Goal: Task Accomplishment & Management: Complete application form

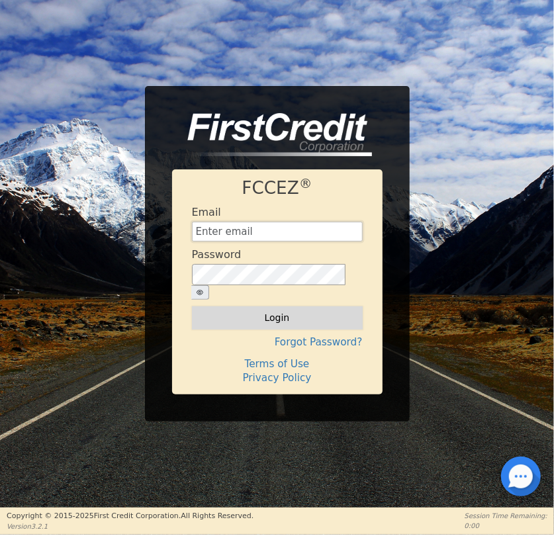
type input "OPERATIONS@AQUAFEELSOLUTIONS.COM"
click at [338, 310] on button "Login" at bounding box center [277, 318] width 171 height 23
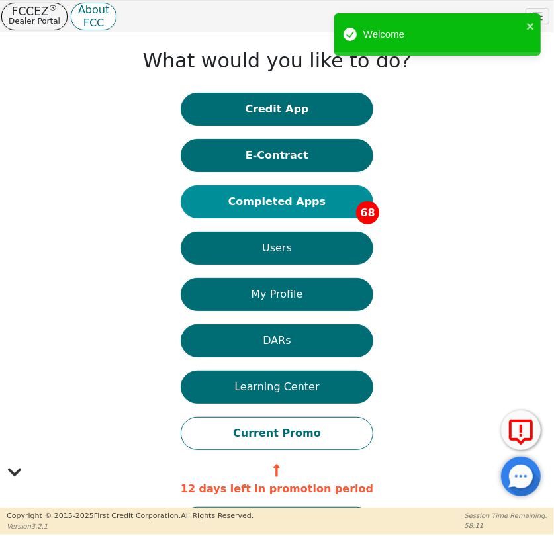
click at [304, 192] on button "Completed Apps 68" at bounding box center [277, 201] width 193 height 33
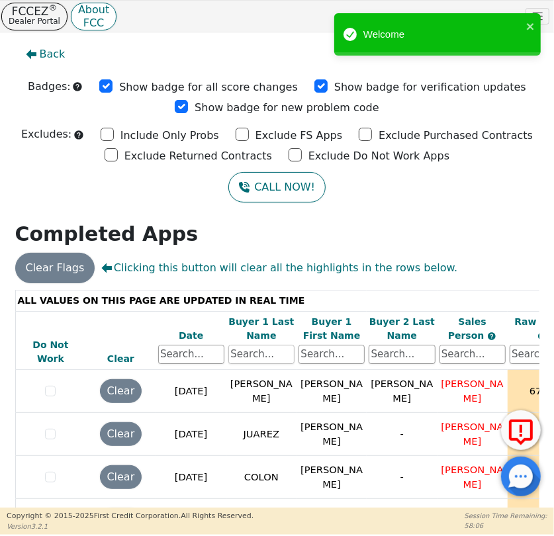
click at [252, 358] on input "text" at bounding box center [261, 355] width 66 height 20
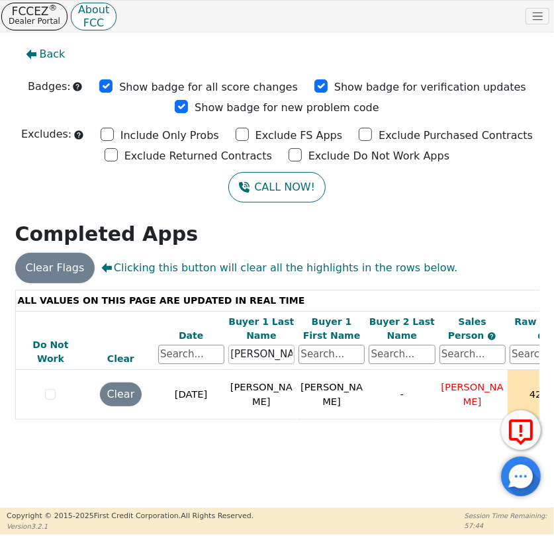
type input "RIVAS"
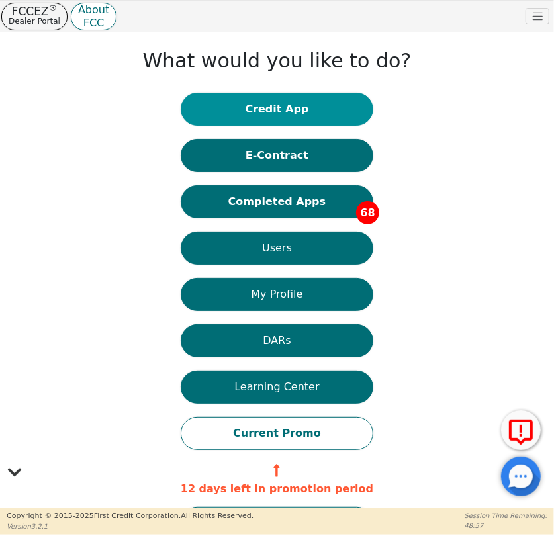
click at [273, 115] on button "Credit App" at bounding box center [277, 109] width 193 height 33
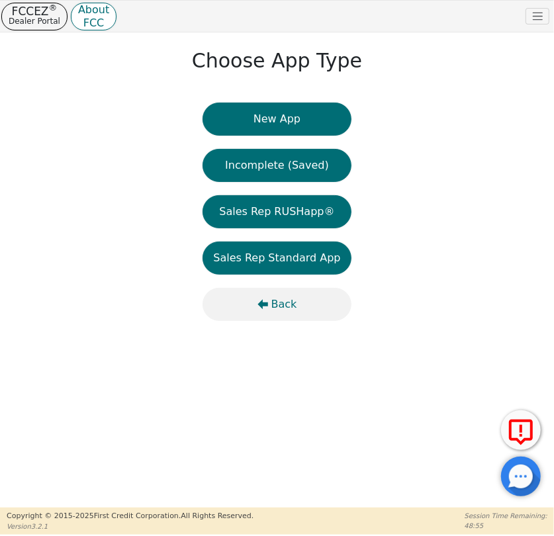
click at [291, 307] on span "Back" at bounding box center [284, 305] width 26 height 16
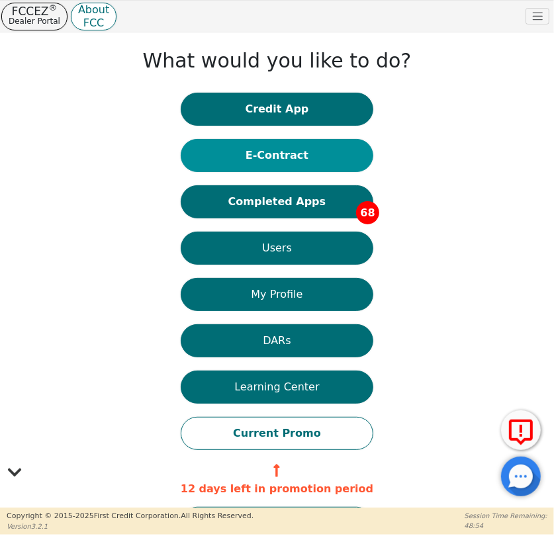
click at [272, 158] on button "E-Contract" at bounding box center [277, 155] width 193 height 33
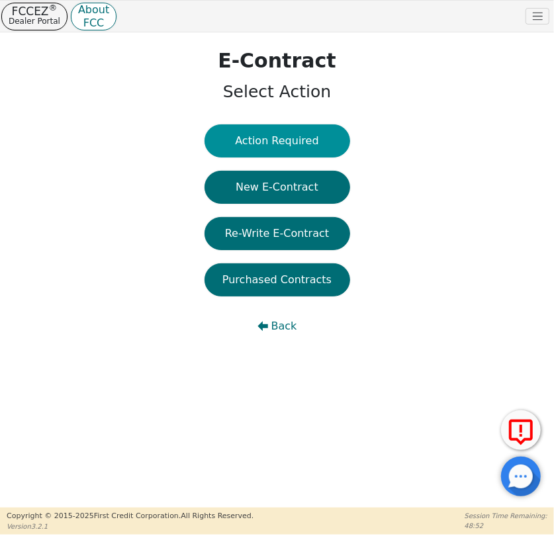
click at [271, 144] on button "Action Required" at bounding box center [278, 140] width 146 height 33
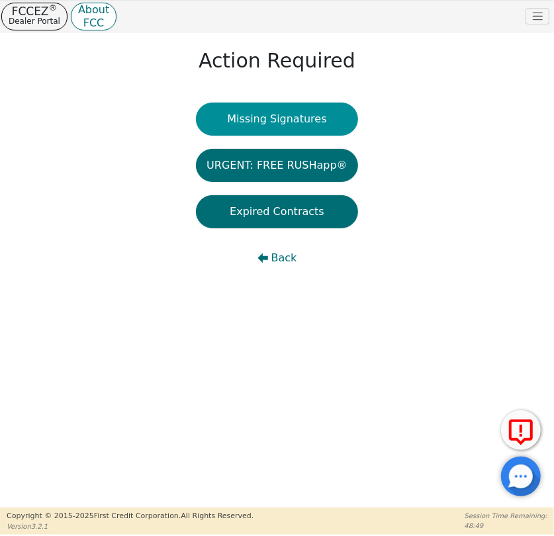
click at [281, 120] on button "Missing Signatures" at bounding box center [277, 119] width 162 height 33
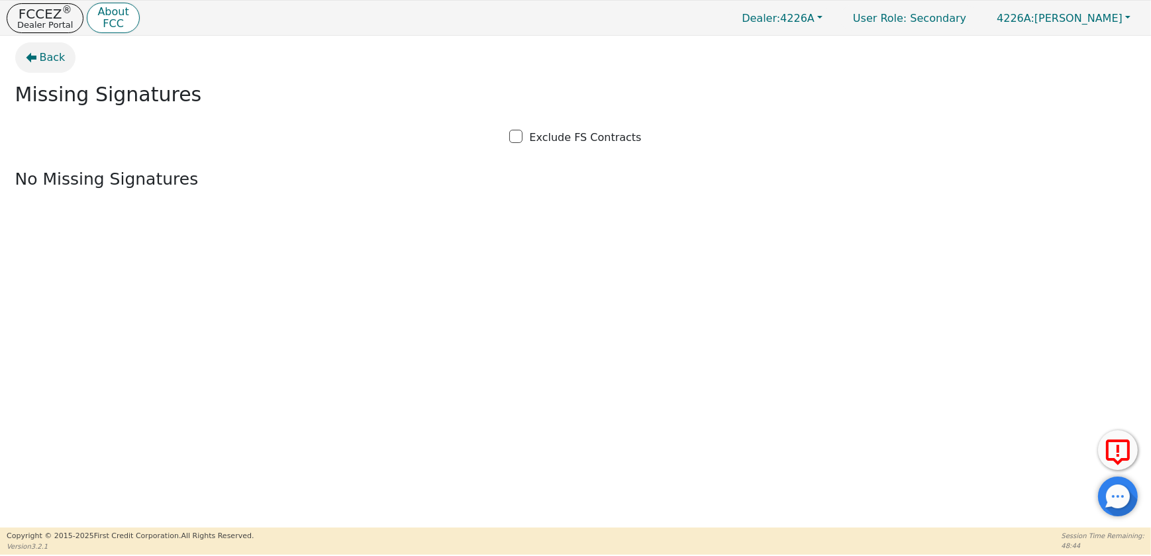
click at [51, 58] on span "Back" at bounding box center [53, 58] width 26 height 16
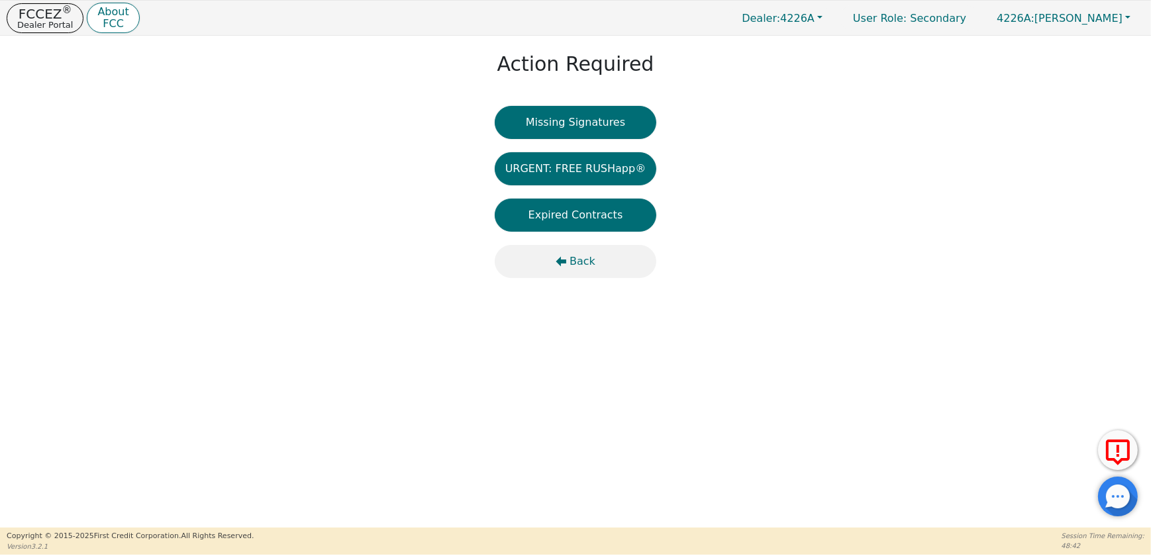
click at [553, 259] on span "Back" at bounding box center [582, 262] width 26 height 16
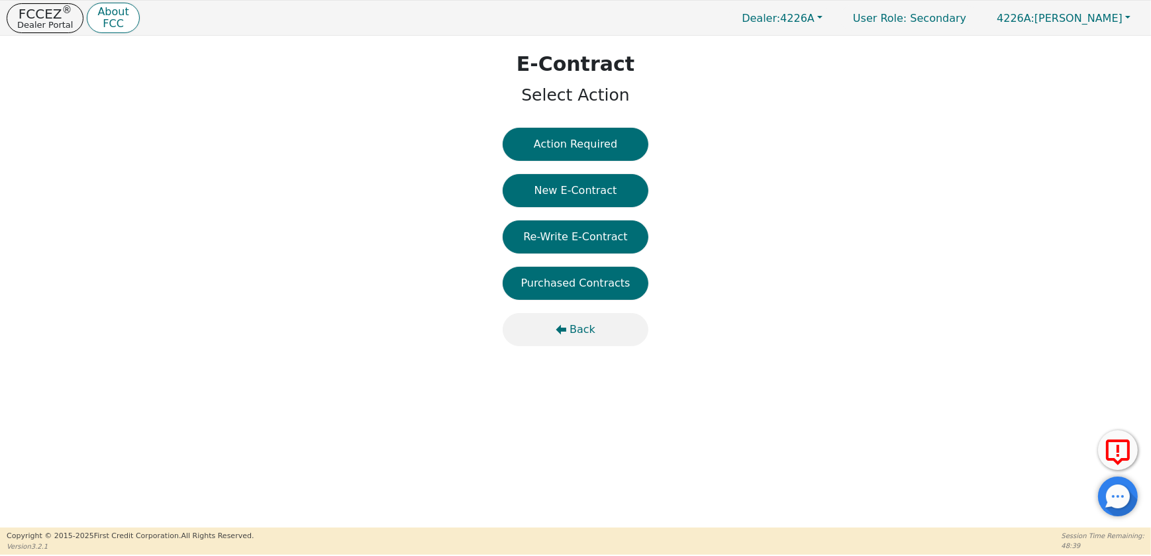
click at [553, 332] on span "Back" at bounding box center [582, 330] width 26 height 16
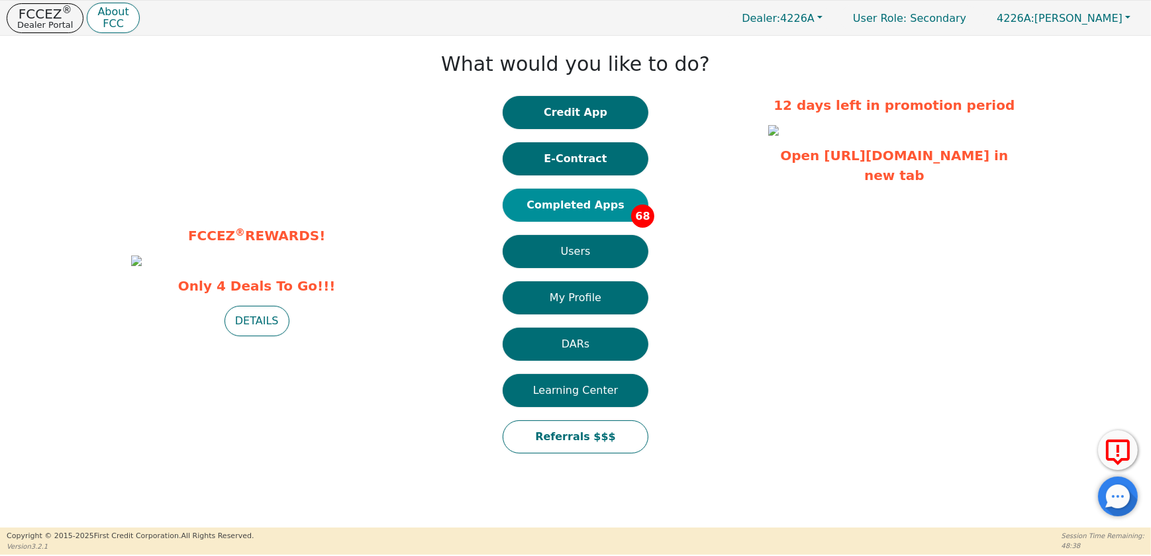
click at [553, 204] on button "Completed Apps 68" at bounding box center [575, 205] width 146 height 33
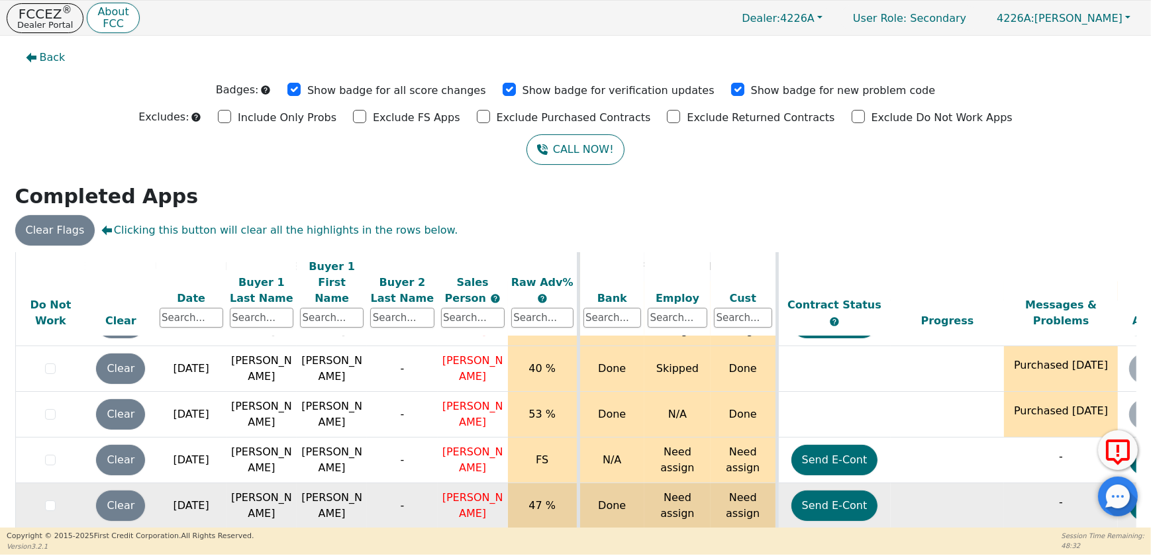
scroll to position [361, 0]
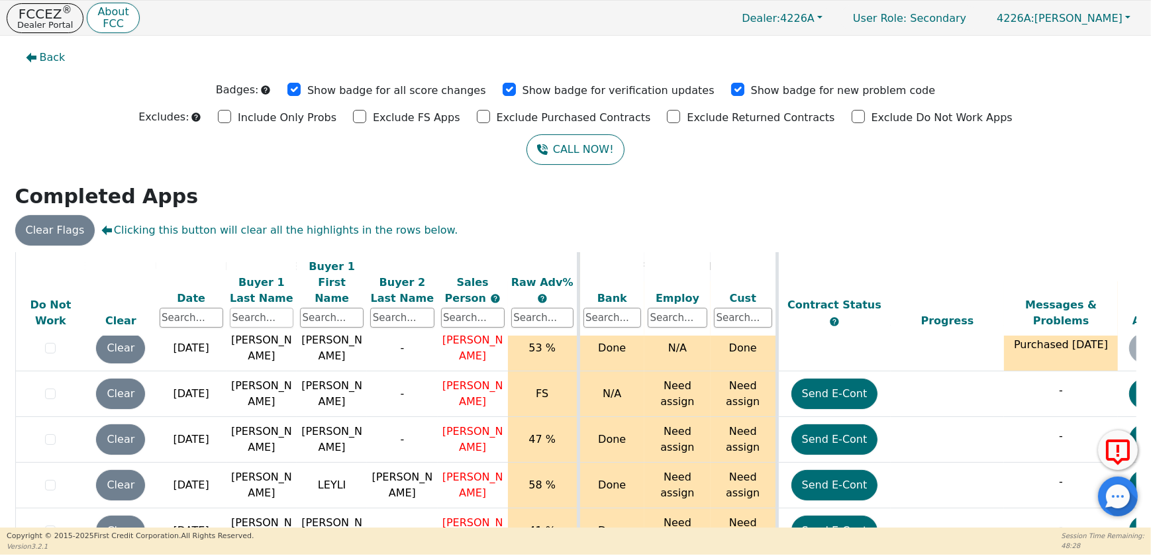
click at [268, 308] on input "text" at bounding box center [262, 318] width 64 height 20
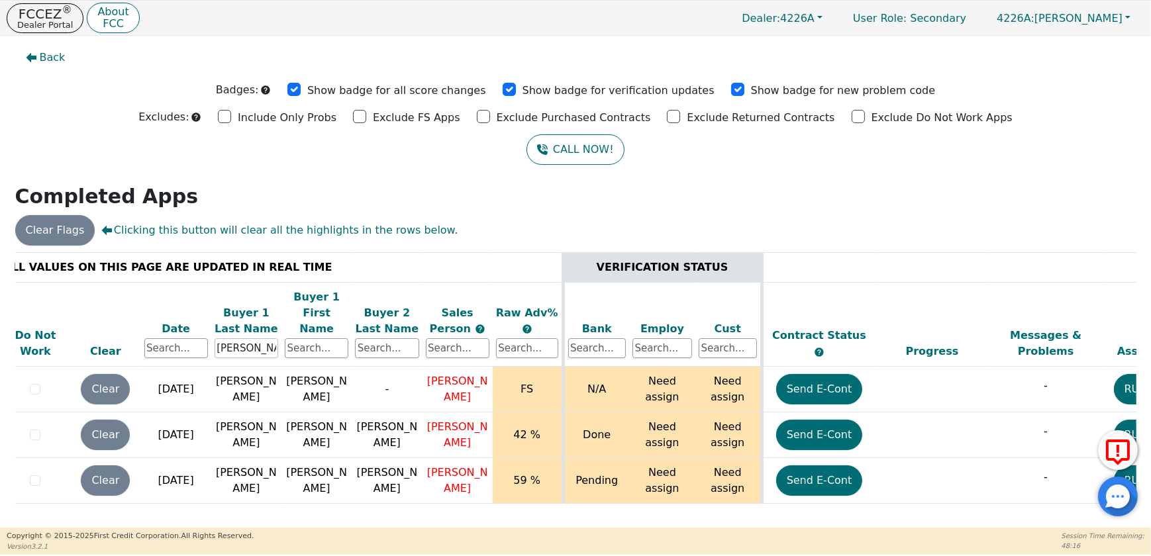
scroll to position [0, 0]
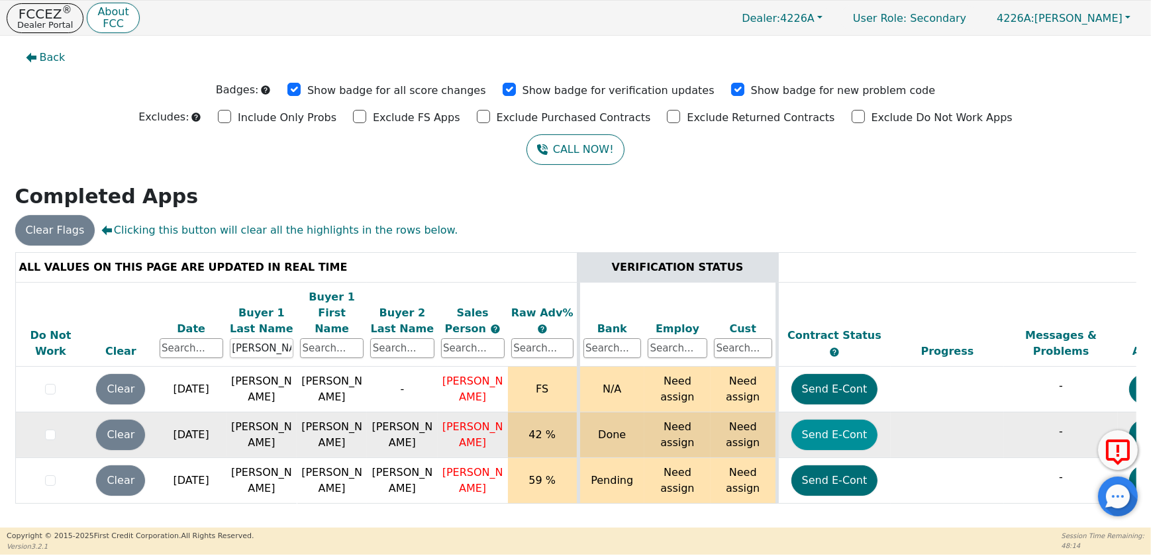
type input "[PERSON_NAME]"
click at [553, 420] on button "Send E-Cont" at bounding box center [834, 435] width 87 height 30
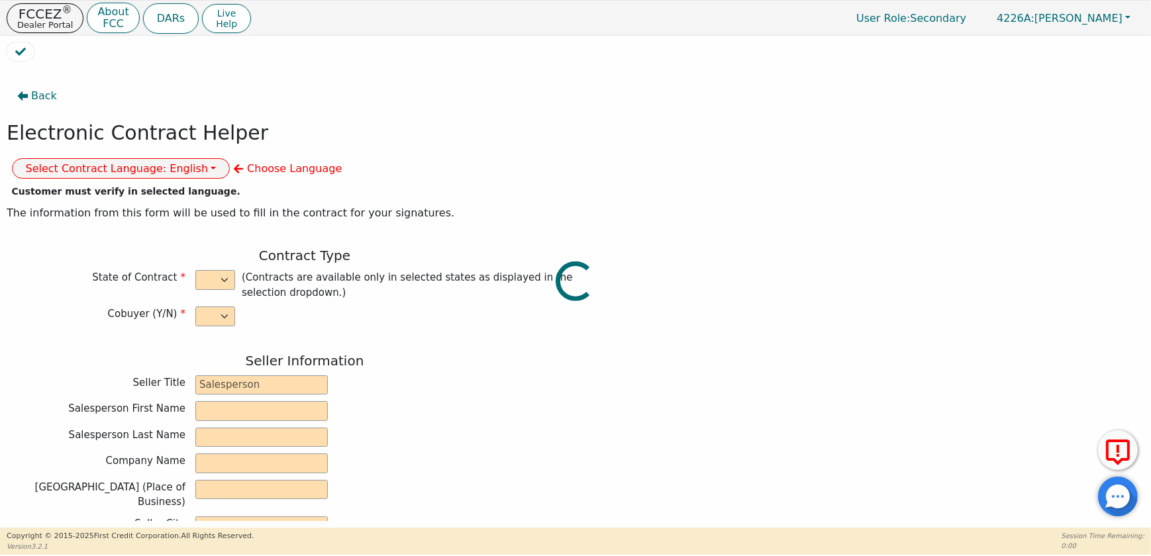
select select "y"
type input "CREDIT ANALYST"
type input "[PERSON_NAME]"
type input "DIAMOND PERFECT. DBA AQUAFEEL"
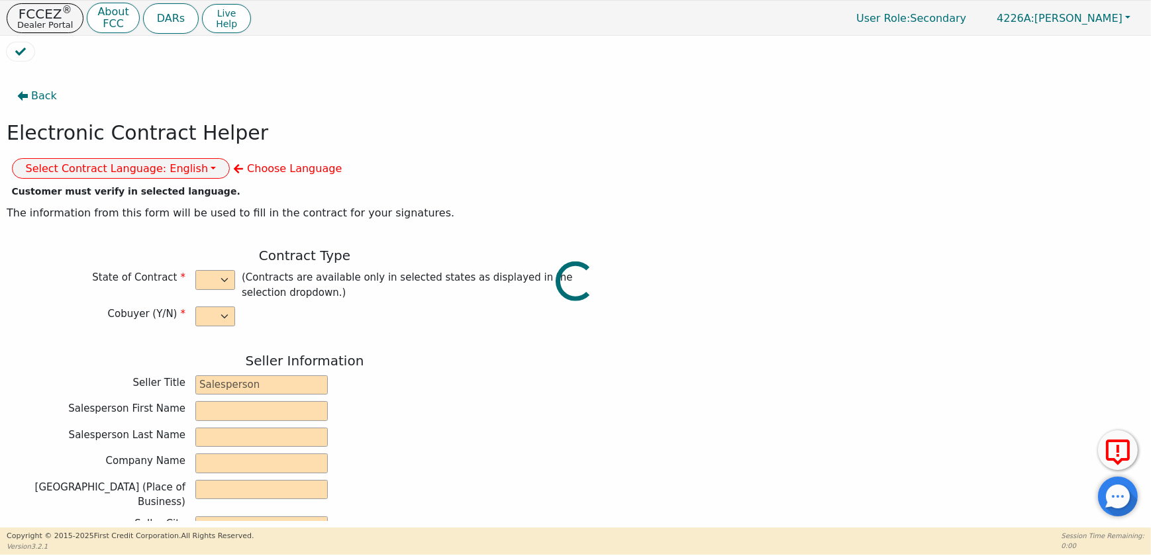
type input "[STREET_ADDRESS]"
type input "WAKE FOREST"
select select "NC"
type input "27587"
type input "[PERSON_NAME]"
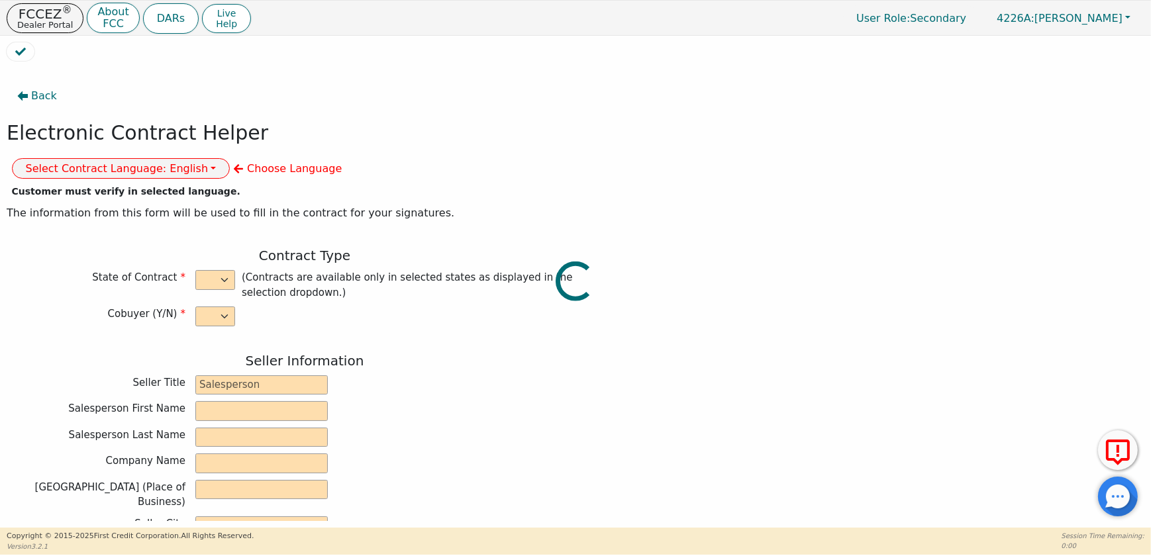
type input "[PERSON_NAME]"
type input "GUICELA"
type input "[PERSON_NAME]"
type input "[STREET_ADDRESS]"
type input "PISCATAWAY"
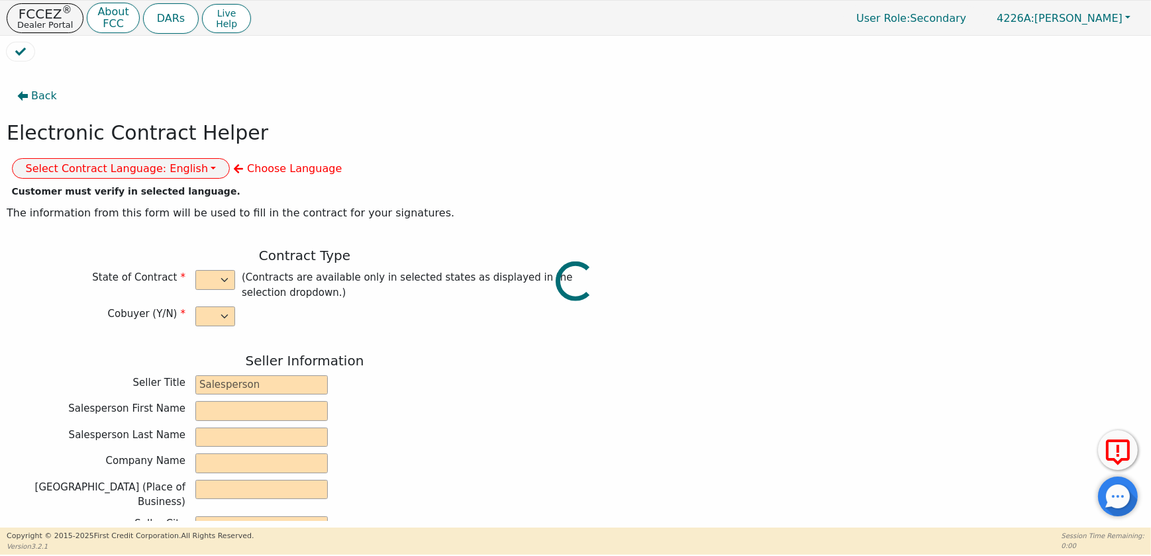
select select "NJ"
type input "08854"
type input "[DATE]"
type input "10.99"
type input "[DATE]"
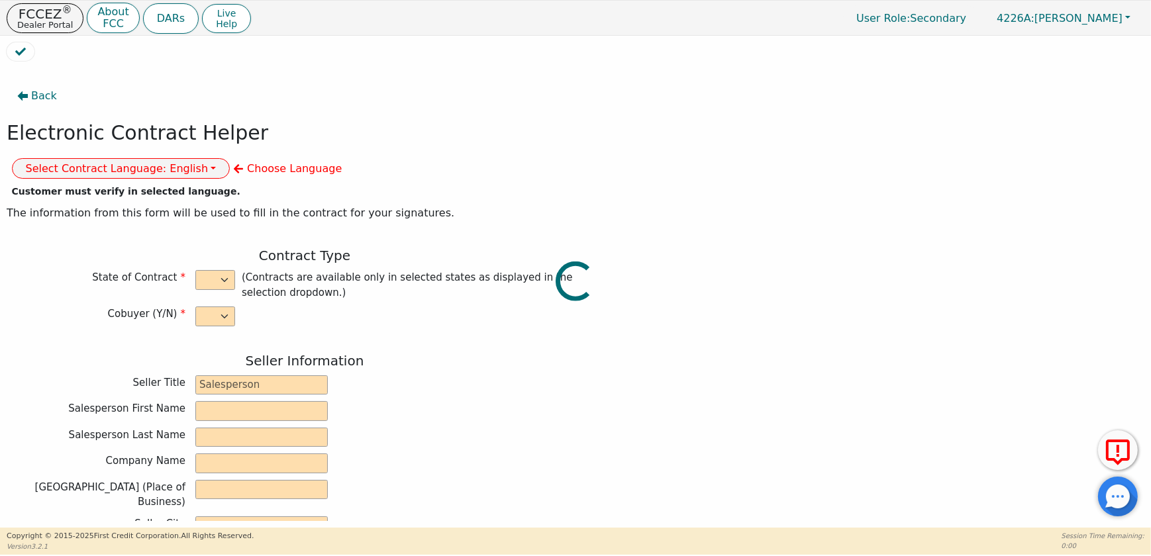
type input "72"
type input "0"
type input "8790.00"
type input "0.00"
type input "8790.00"
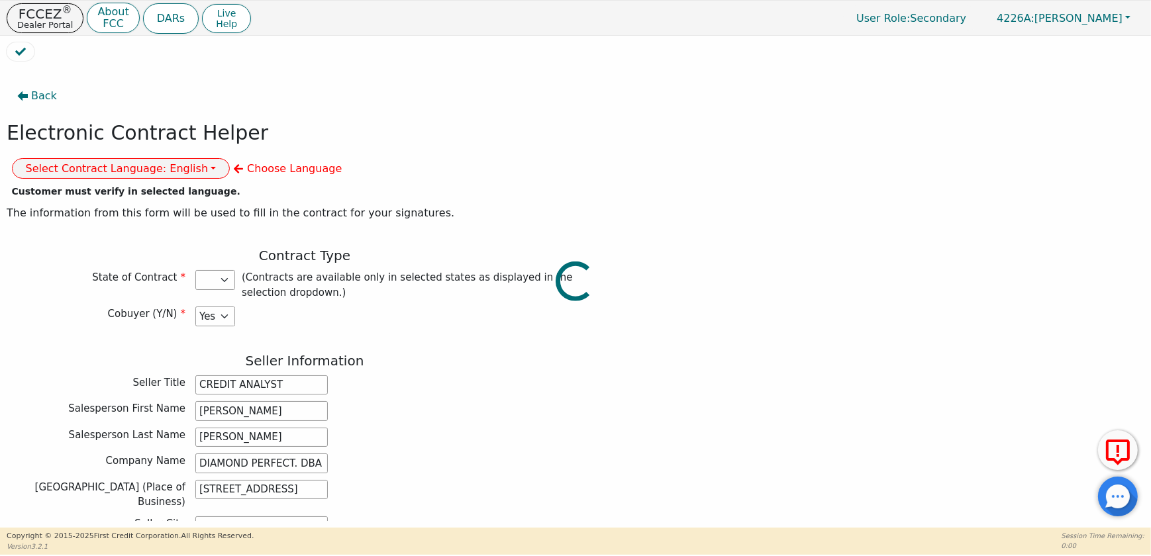
select select "PA"
click at [230, 158] on button "Select Contract Language: English" at bounding box center [121, 168] width 218 height 21
click at [117, 207] on link "Spanish" at bounding box center [65, 216] width 105 height 18
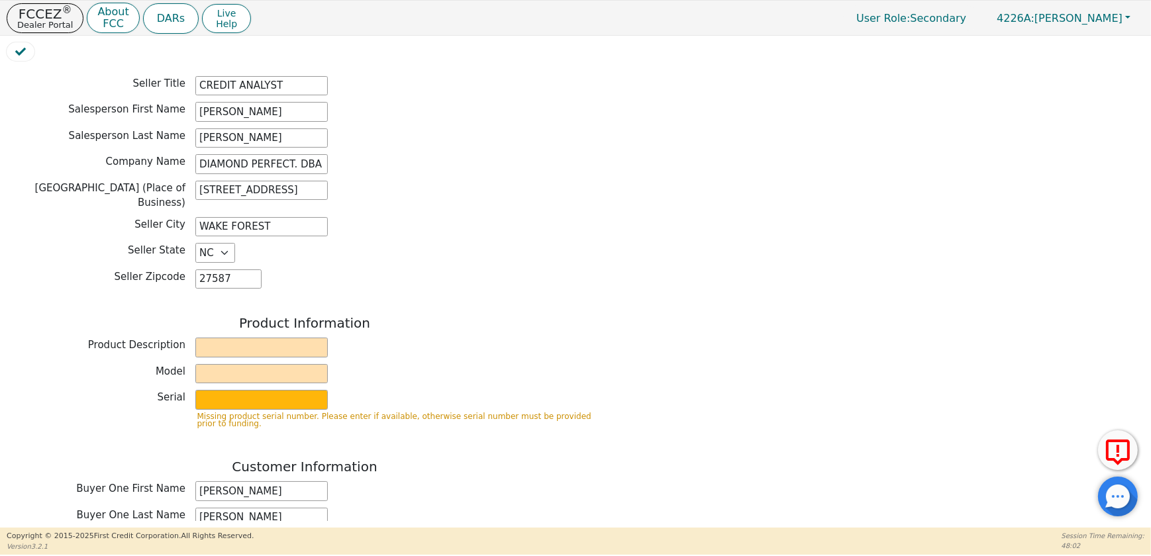
scroll to position [301, 0]
drag, startPoint x: 224, startPoint y: 303, endPoint x: 224, endPoint y: 311, distance: 7.9
click at [224, 336] on input "text" at bounding box center [261, 346] width 132 height 20
type input "WATER PURIFICATION SYSTEM"
click at [232, 363] on input "text" at bounding box center [261, 373] width 132 height 20
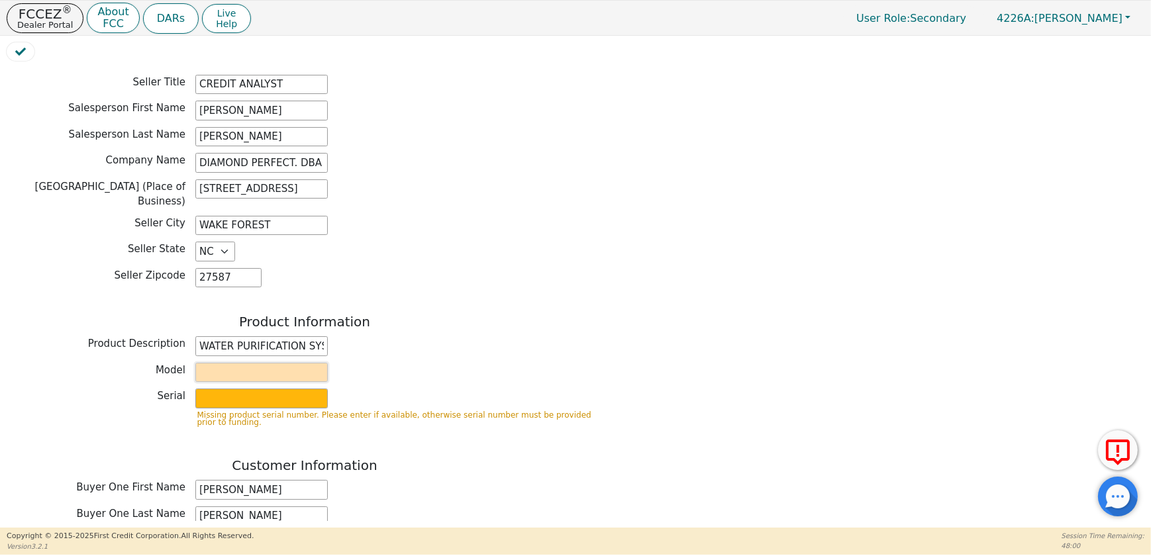
type input "AQUAFEEL SYSTEM"
click at [231, 389] on input "text" at bounding box center [261, 399] width 132 height 20
drag, startPoint x: 269, startPoint y: 357, endPoint x: 263, endPoint y: 364, distance: 9.4
click at [269, 389] on input "text" at bounding box center [261, 399] width 132 height 20
type input "W525"
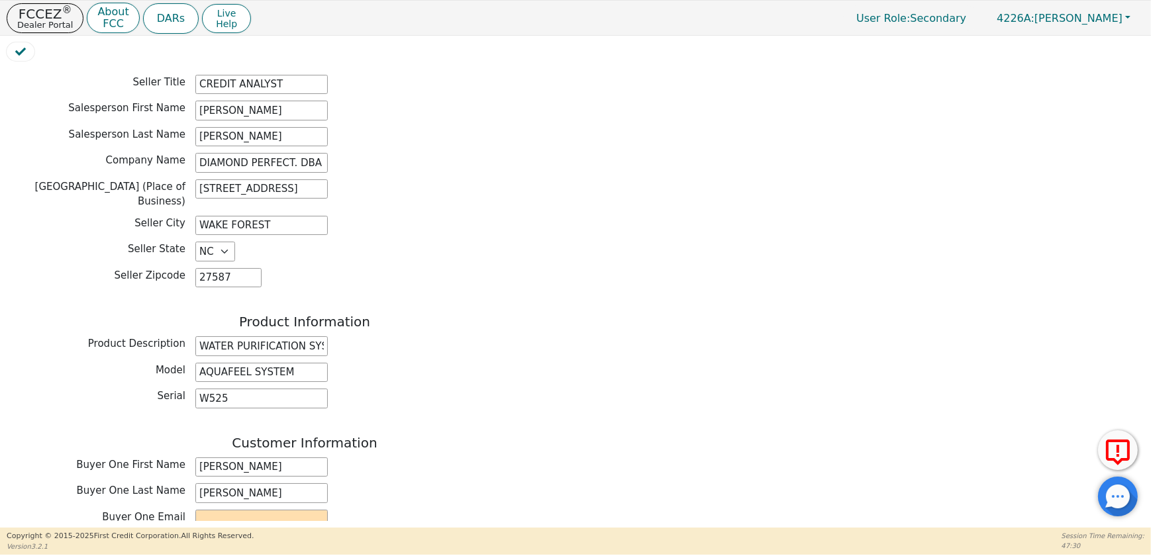
click at [422, 363] on div "Model AQUAFEEL SYSTEM" at bounding box center [305, 373] width 596 height 20
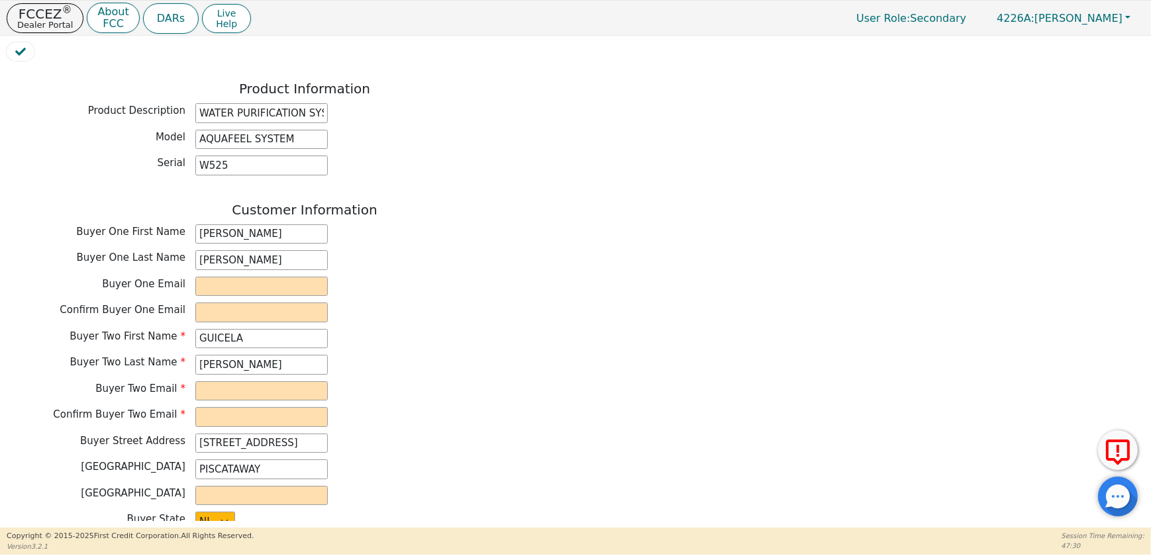
scroll to position [542, 0]
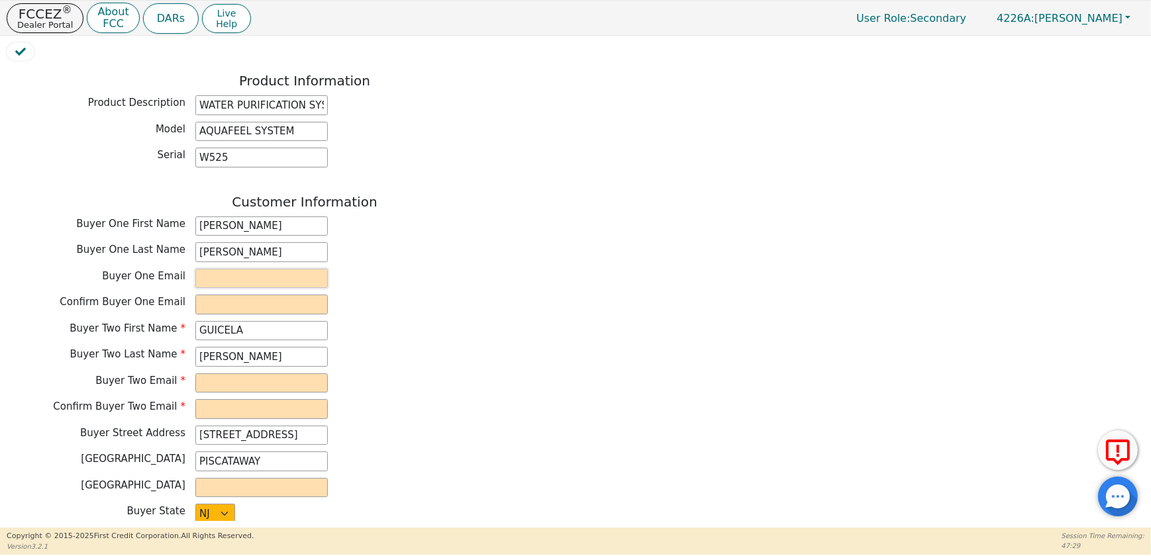
click at [217, 269] on input "email" at bounding box center [261, 279] width 132 height 20
click at [214, 269] on input "email" at bounding box center [261, 279] width 132 height 20
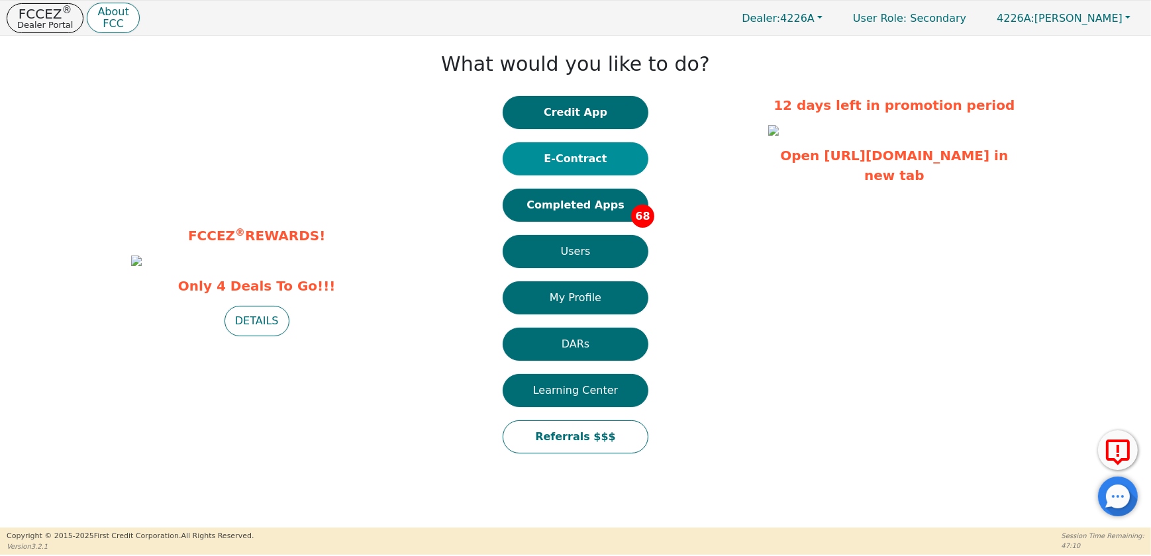
click at [572, 163] on button "E-Contract" at bounding box center [575, 158] width 146 height 33
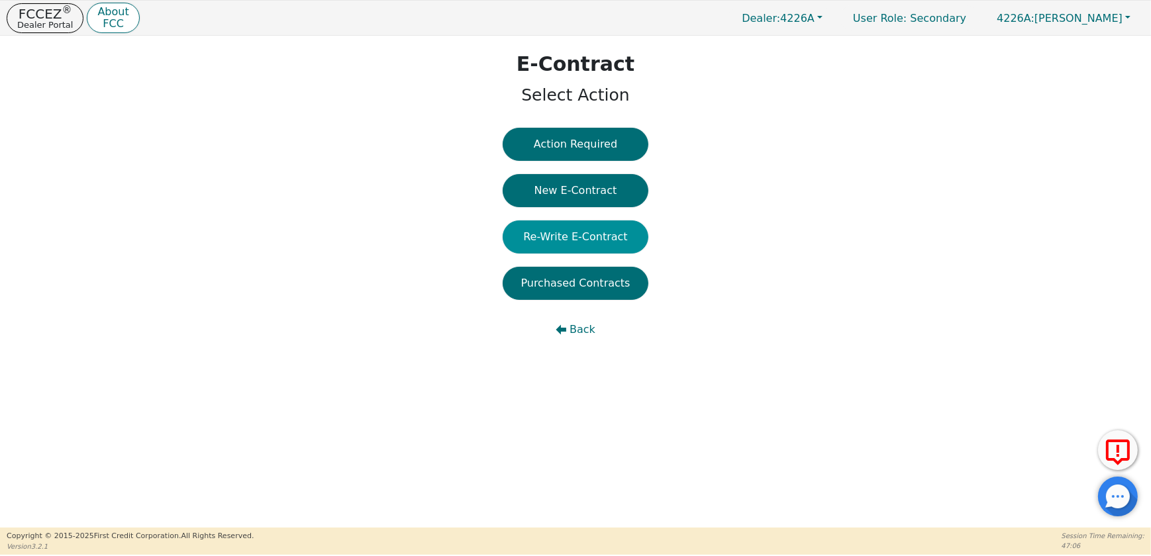
click at [587, 238] on button "Re-Write E-Contract" at bounding box center [575, 236] width 146 height 33
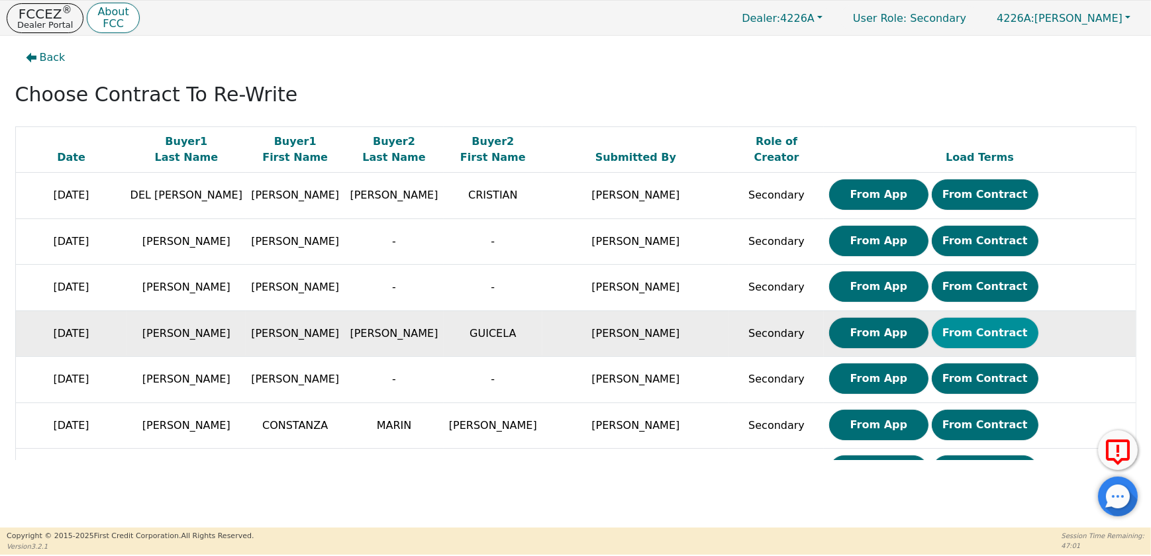
click at [949, 330] on button "From Contract" at bounding box center [984, 333] width 107 height 30
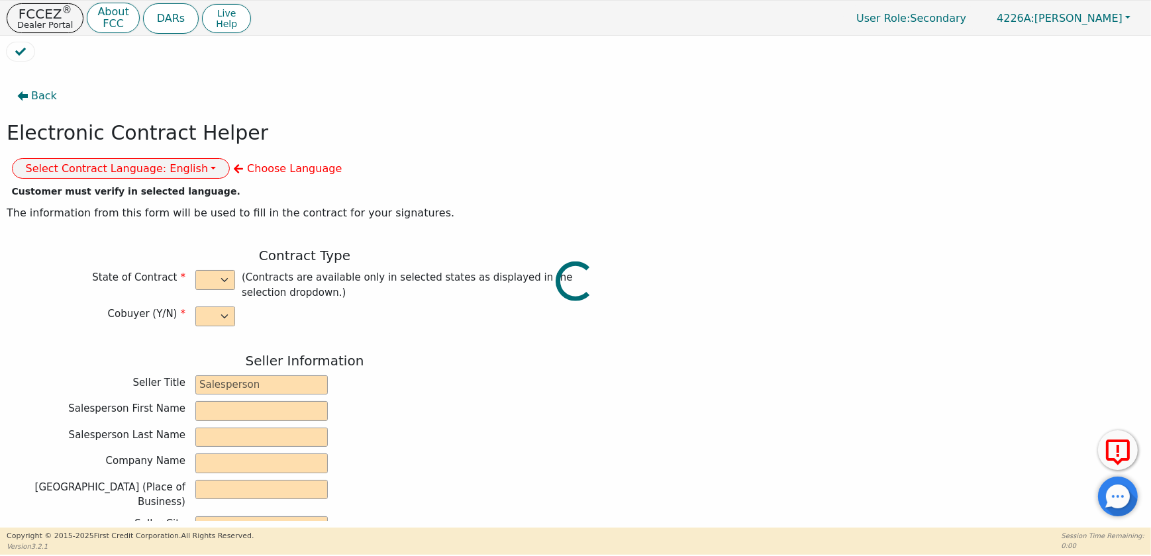
select select "y"
type input "ANALISTA"
type input "FELIX"
type input "PIMENTEL"
type input "DIAMOND PERFECT. DBA AQUAFEEL"
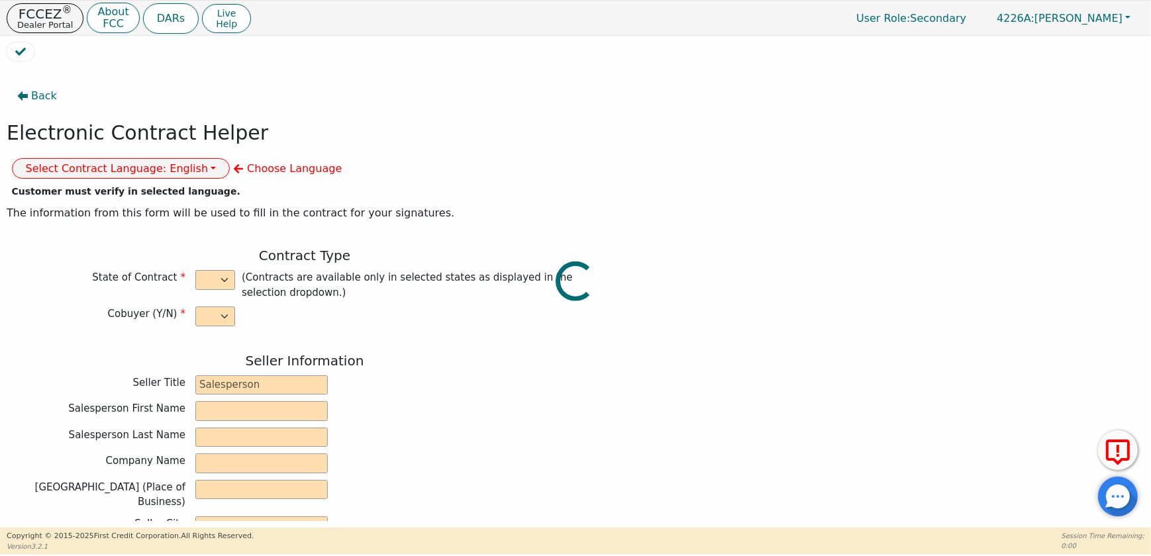
type input "230 CAPCOM AVE STE 103"
type input "WAKE FOREST"
select select "NC"
type input "27587"
type input "WATER PURIFICATION SYSTEM"
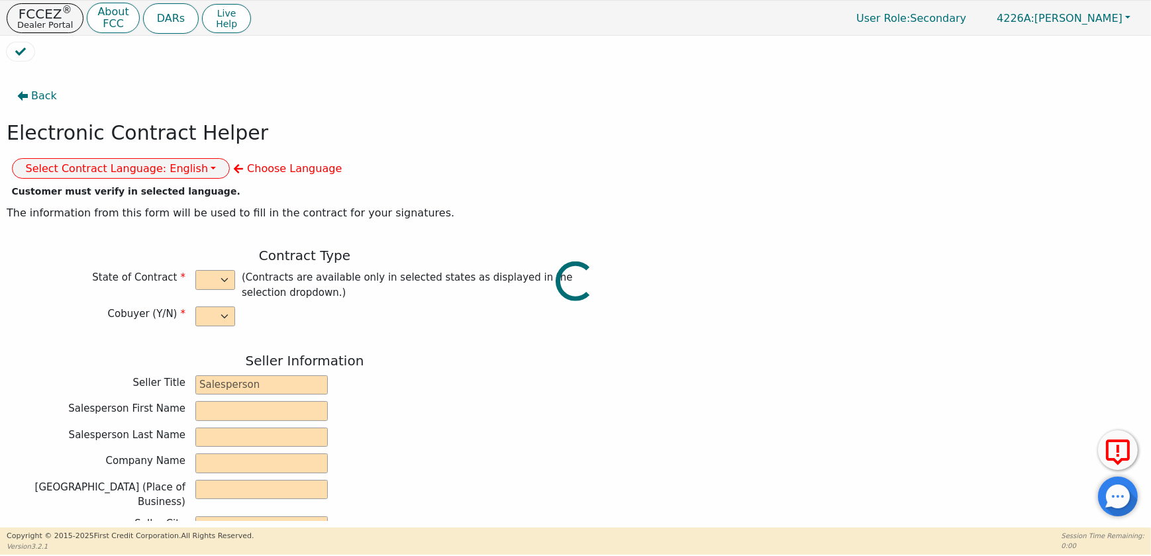
type input "AQUAFEEL"
type input "W525"
type input "HECTOR"
type input "LOPEZ"
type input "hector_lopez908@yahoo.com"
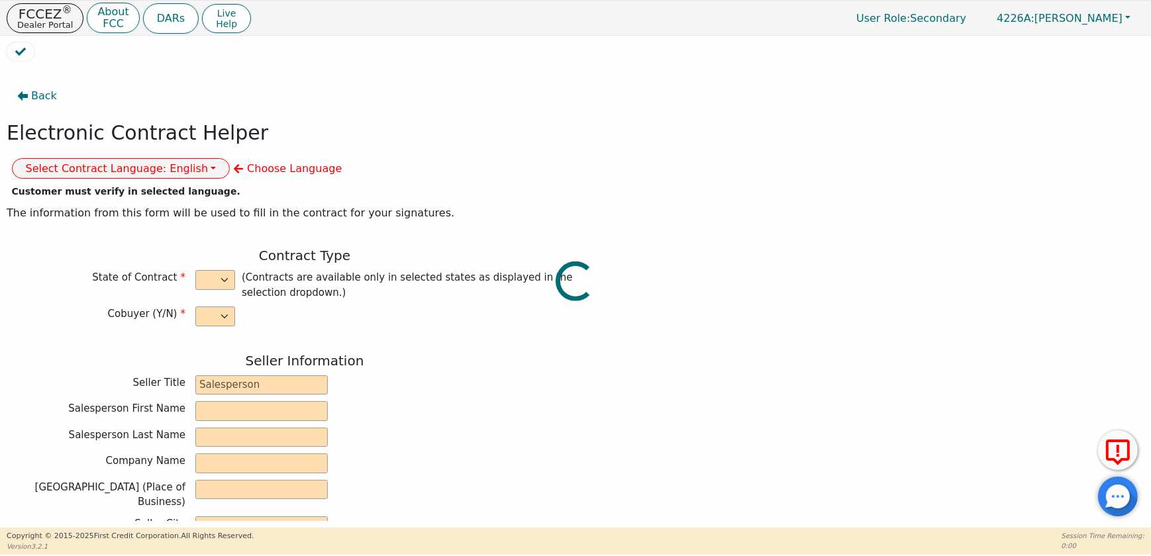
type input "hector_lopez908@yahoo.com"
type input "GUICELA"
type input "LOPEZ"
type input "lpzguicela@aol.com"
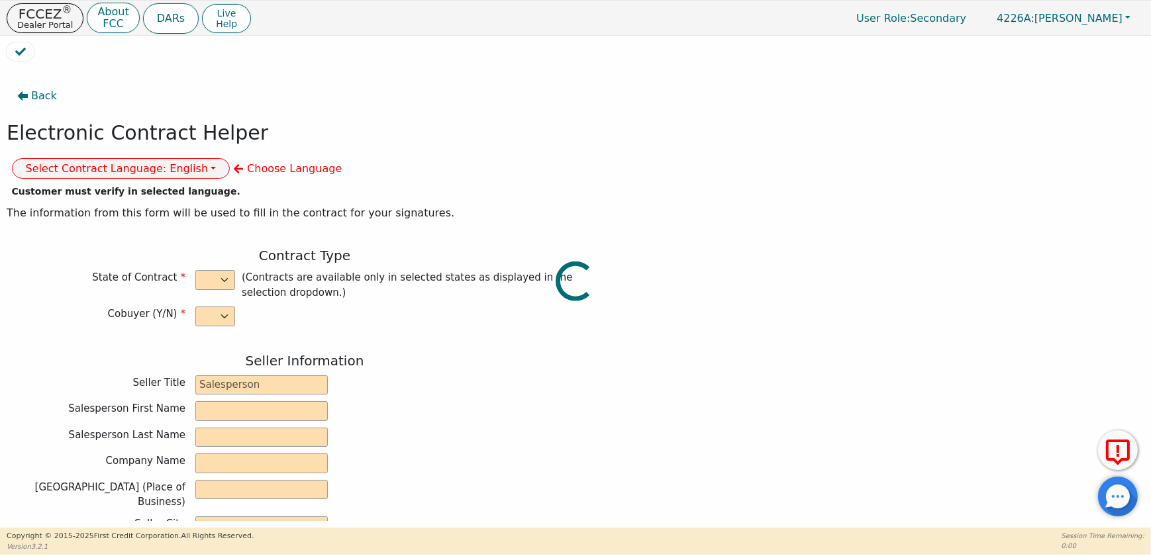
type input "418 PLEASANT AVE"
type input "PISCATAWAY"
type input "Middlesex County"
select select "NJ"
type input "08854"
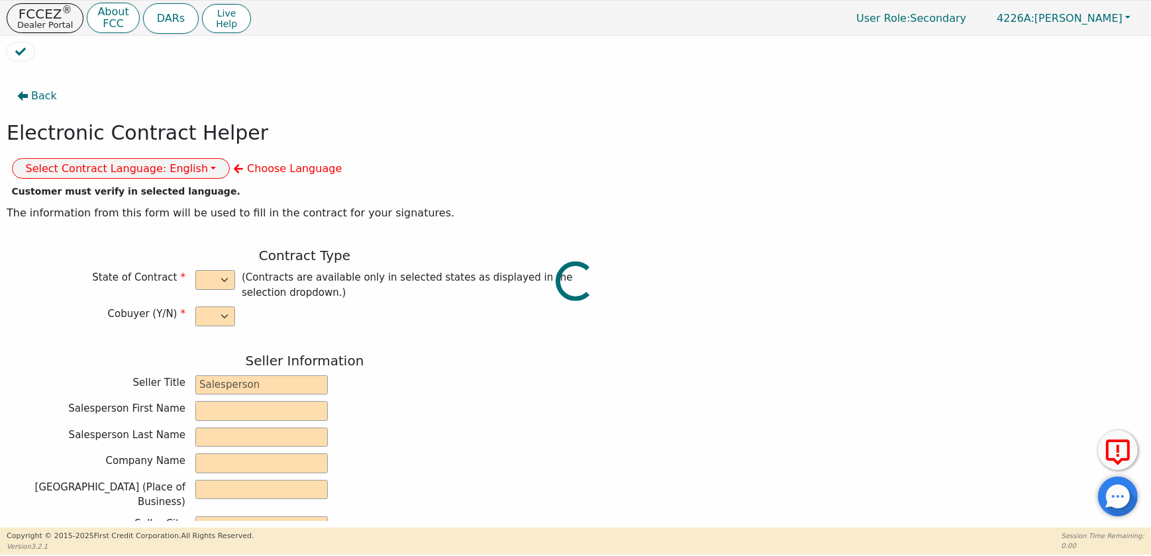
type input "2025-08-20"
type input "10.99"
type input "2025-09-12"
type input "72"
type input "0"
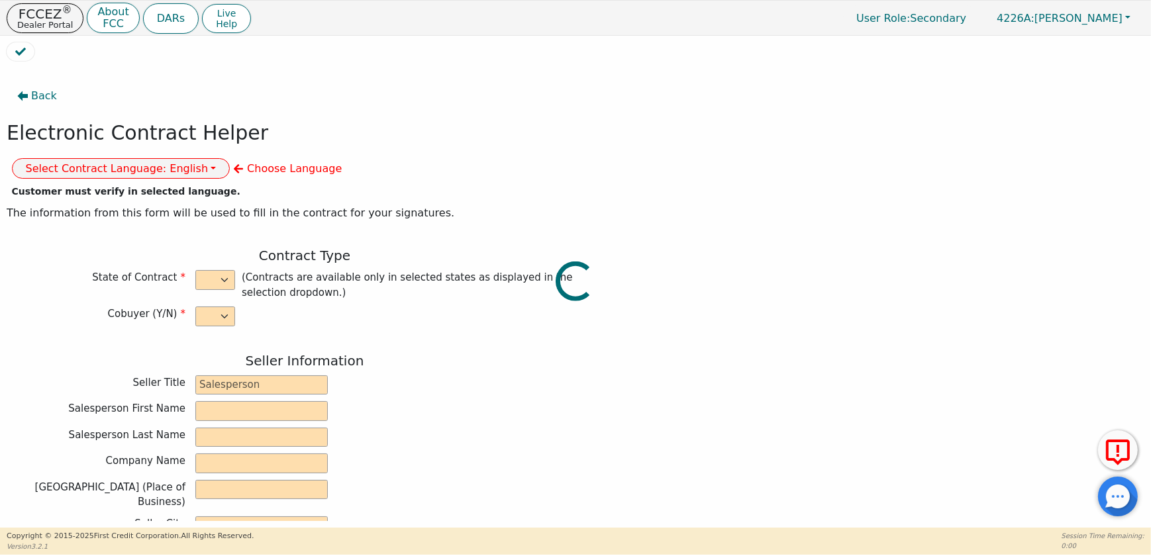
type input "8790.00"
type input "0.00"
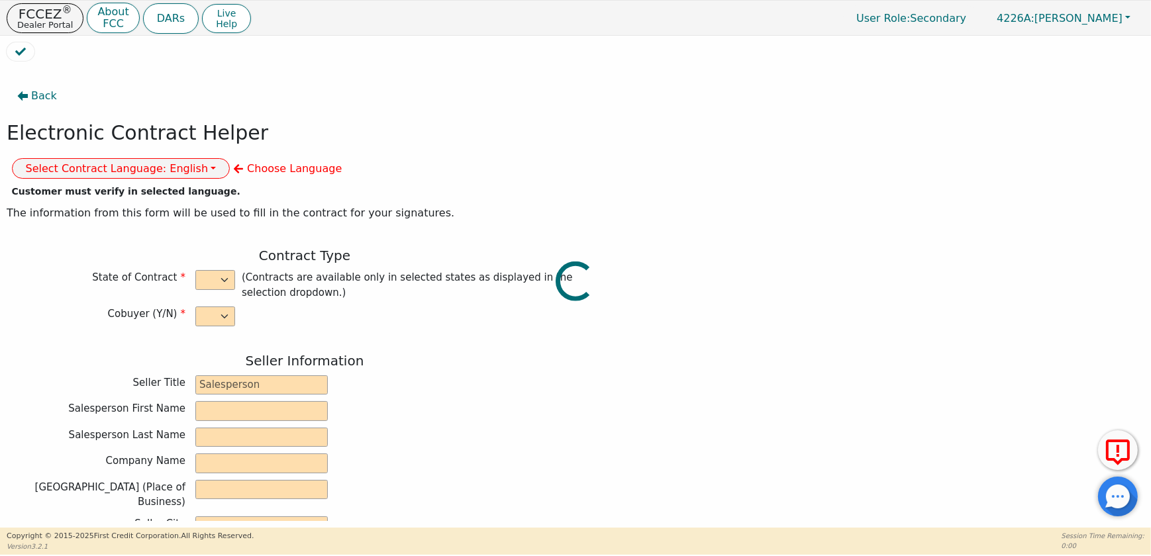
type input "8790.00"
type input "12042.72"
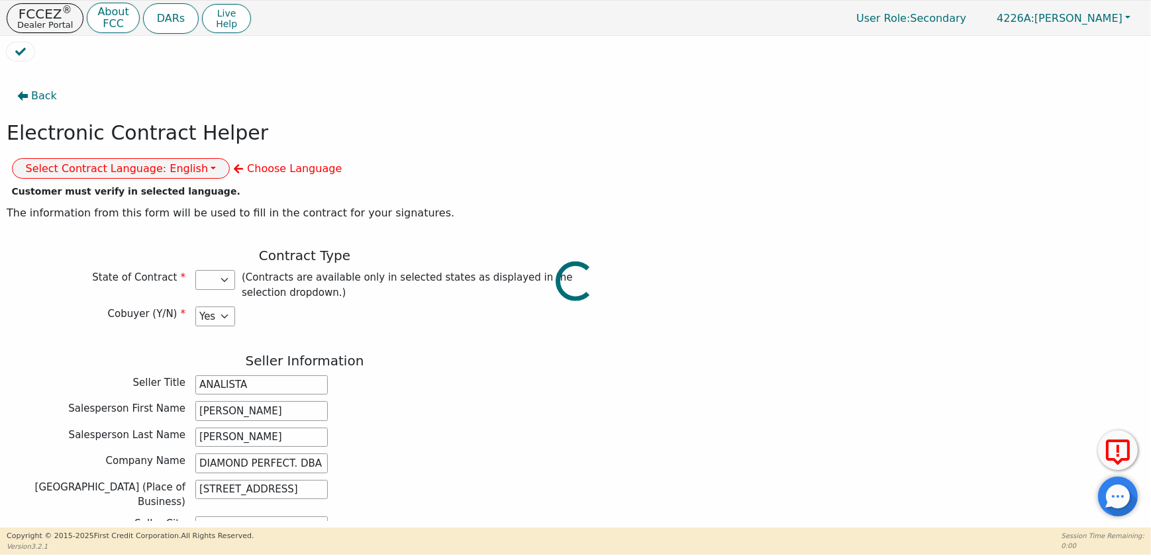
select select "NJ"
click at [403, 150] on div "Electronic Contract Helper Select Contract Language: English Customer must veri…" at bounding box center [305, 150] width 596 height 58
click at [230, 158] on button "Select Contract Language: English" at bounding box center [121, 168] width 218 height 21
click at [117, 207] on link "Spanish" at bounding box center [65, 216] width 105 height 18
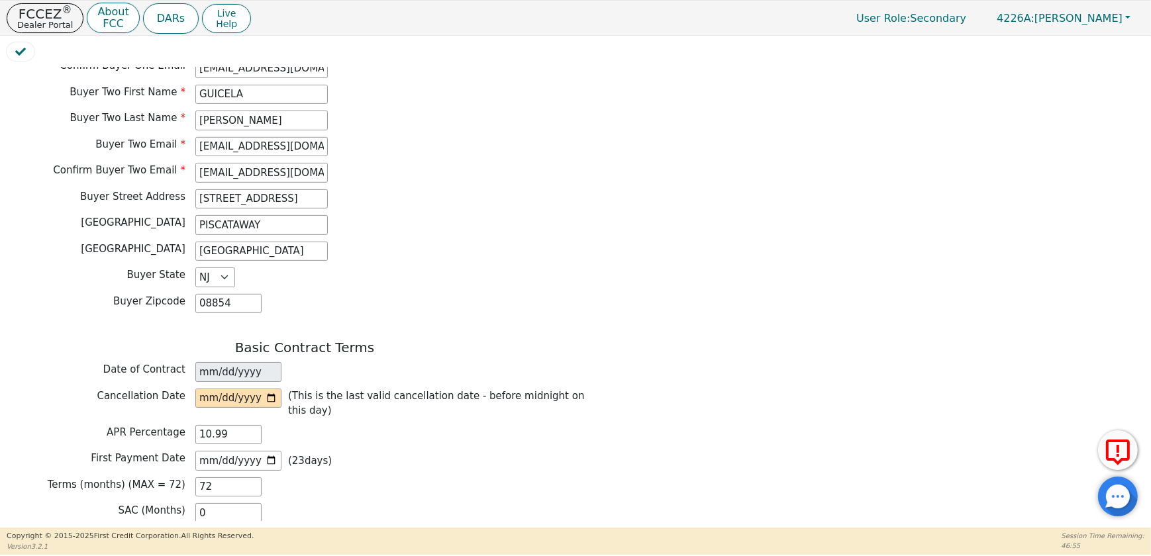
scroll to position [782, 0]
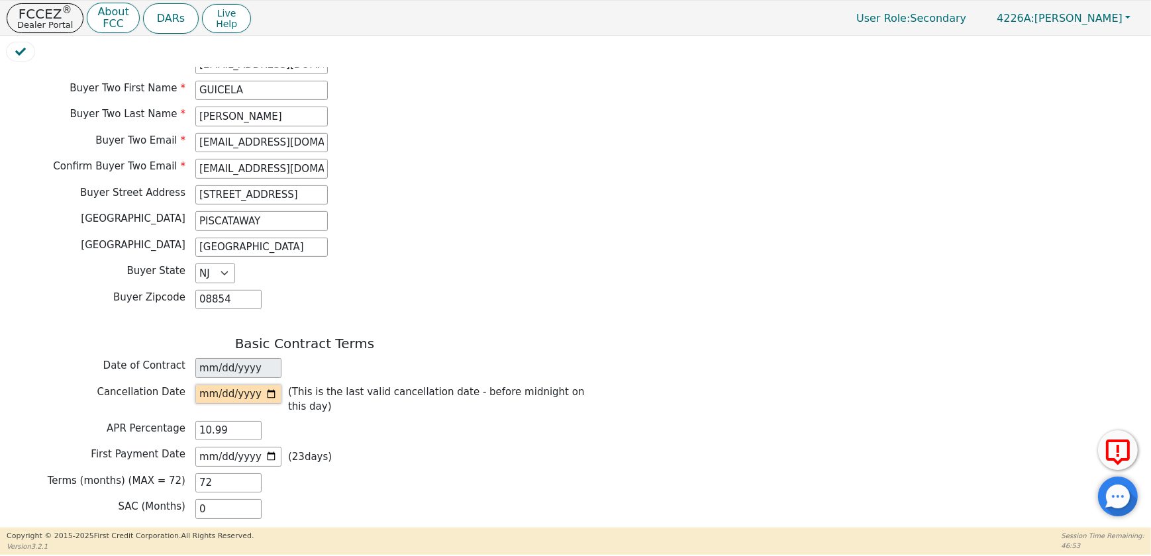
click at [274, 385] on input "date" at bounding box center [238, 395] width 86 height 20
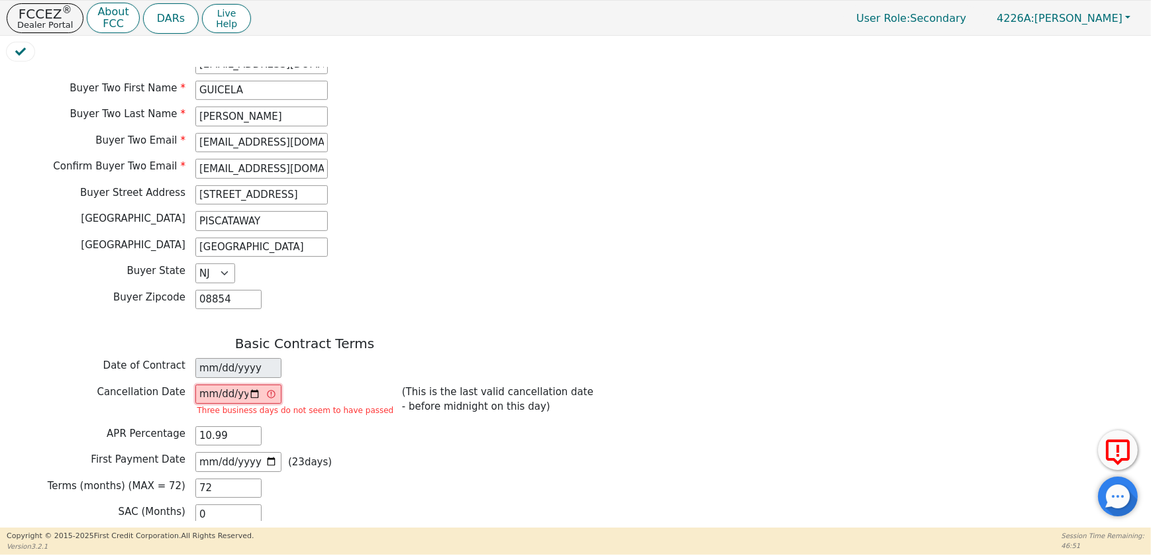
click at [256, 385] on input "[DATE]" at bounding box center [238, 395] width 86 height 20
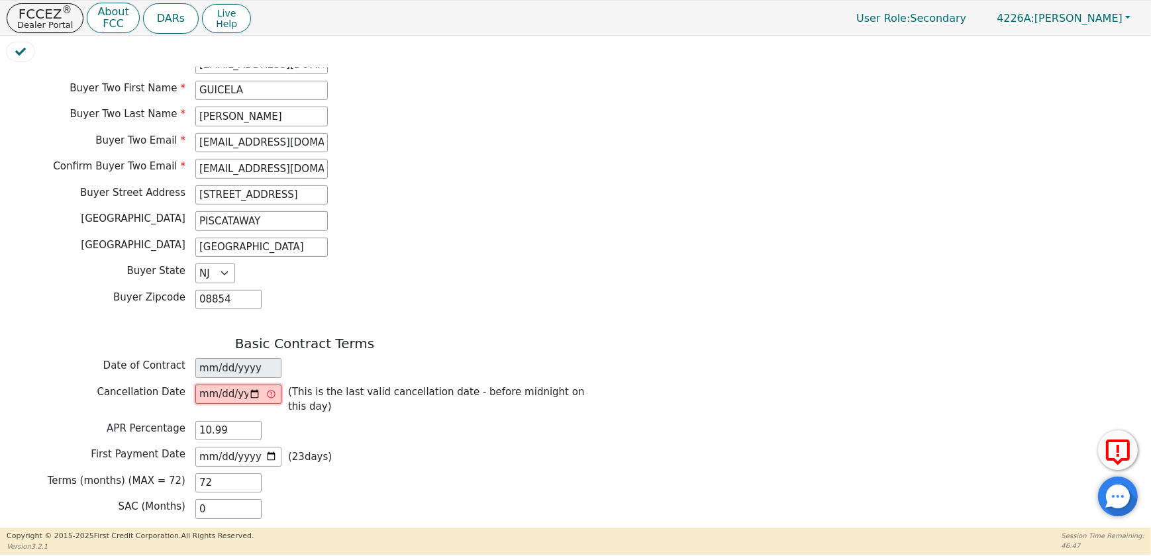
type input "2025-08-25"
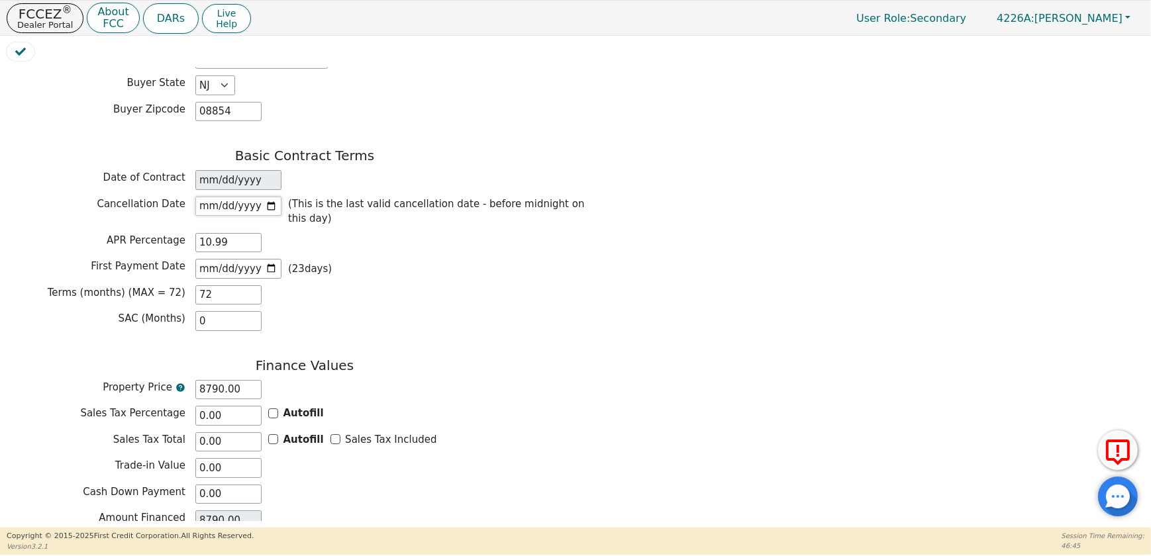
scroll to position [1056, 0]
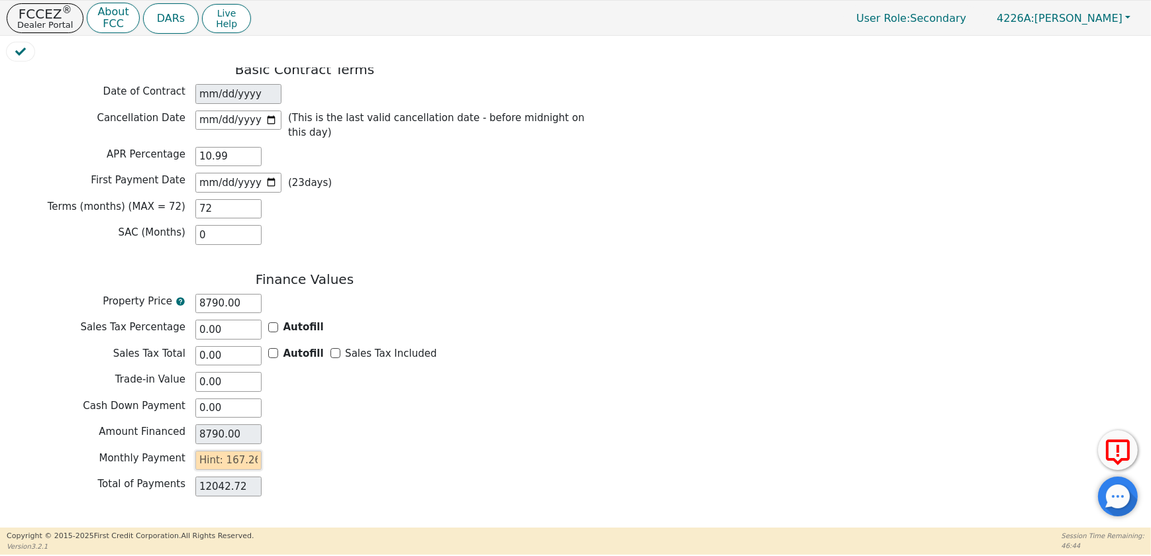
click at [250, 451] on input "text" at bounding box center [228, 461] width 66 height 20
type input "1"
type input "72.00"
type input "16"
type input "1152.00"
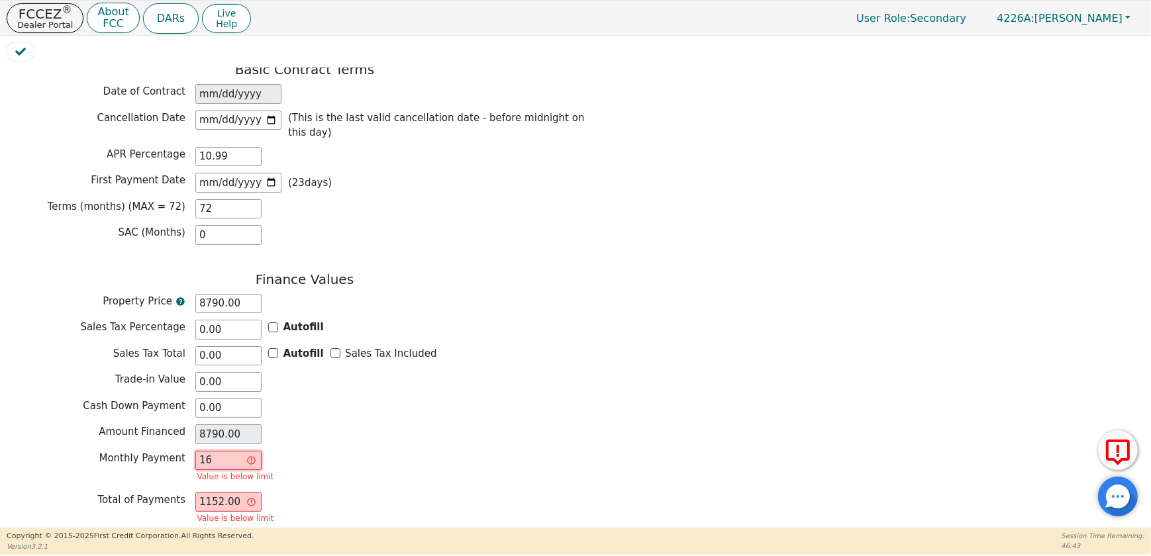
type input "167"
type input "12024.00"
type input "167.2"
type input "12038.40"
type input "167.26"
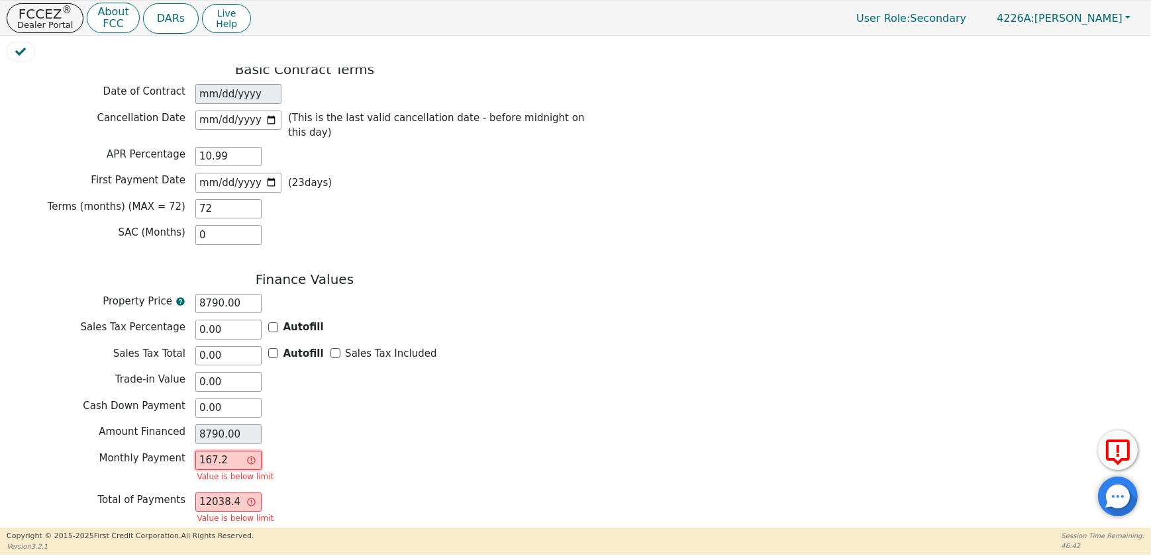
type input "12042.72"
type input "167.26"
click at [117, 523] on button "Review & Begin Contract" at bounding box center [83, 538] width 153 height 30
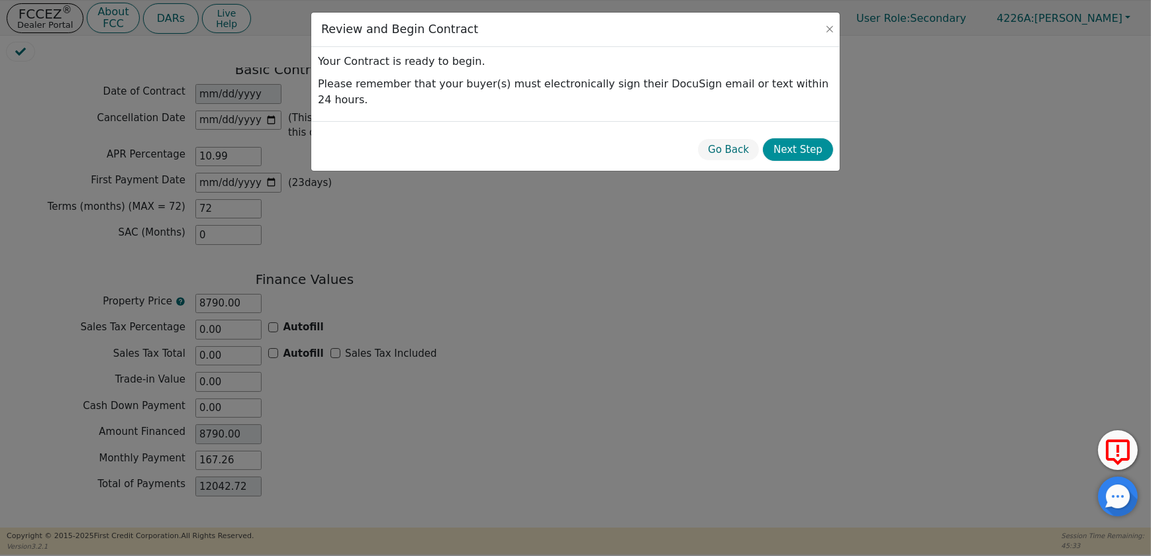
click at [796, 138] on button "Next Step" at bounding box center [798, 149] width 70 height 23
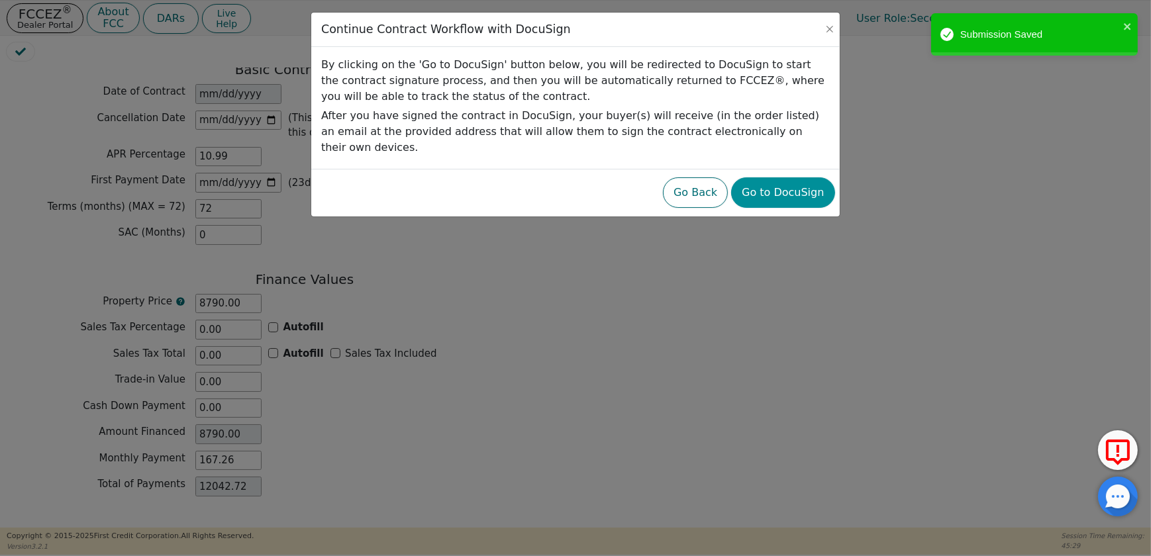
click at [825, 185] on button "Go to DocuSign" at bounding box center [782, 192] width 103 height 30
